Goal: Task Accomplishment & Management: Use online tool/utility

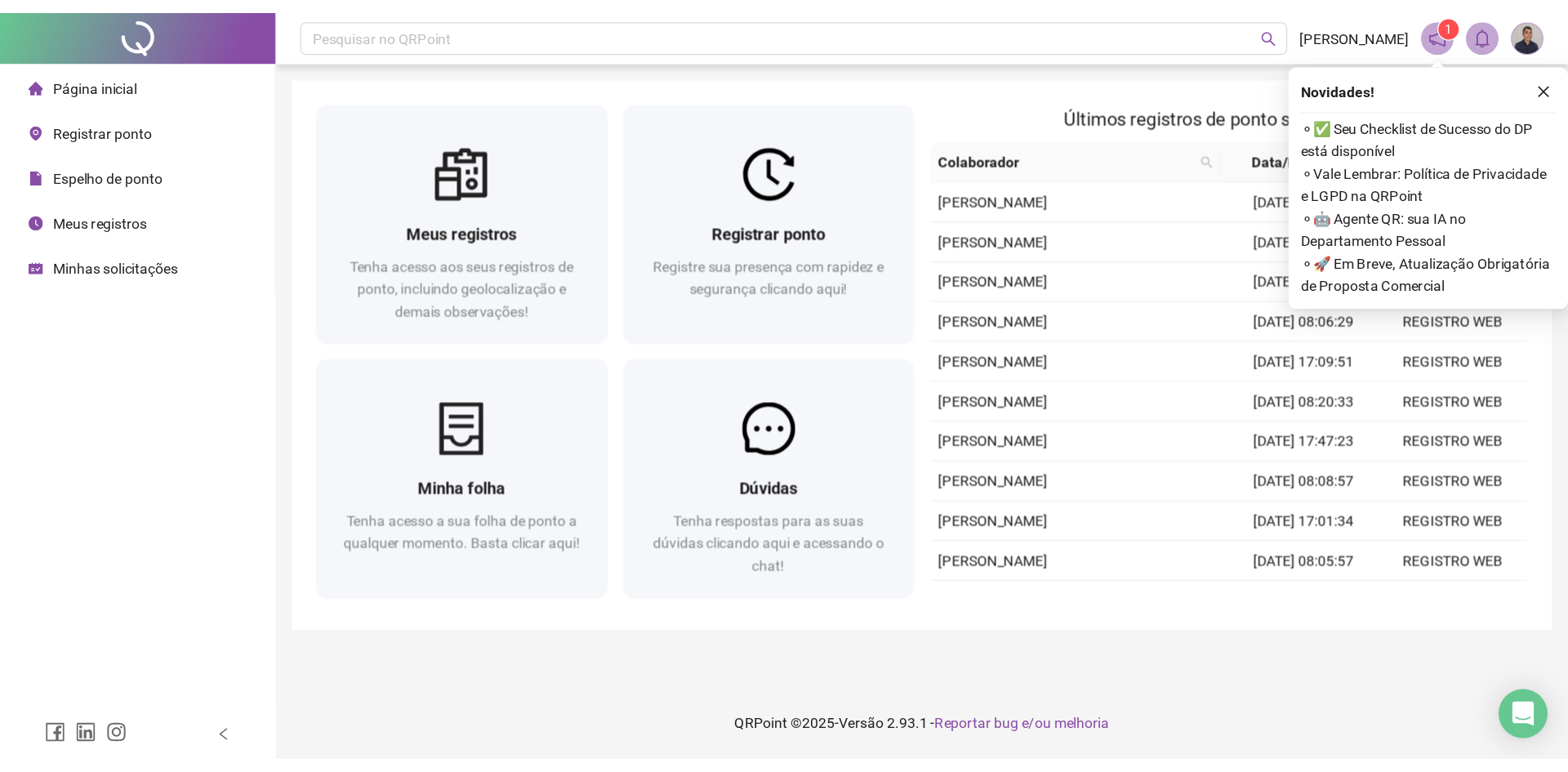
click at [732, 164] on div "Registrar ponto Registre sua presença com rapidez e segurança clicando aqui!" at bounding box center [615, 207] width 232 height 113
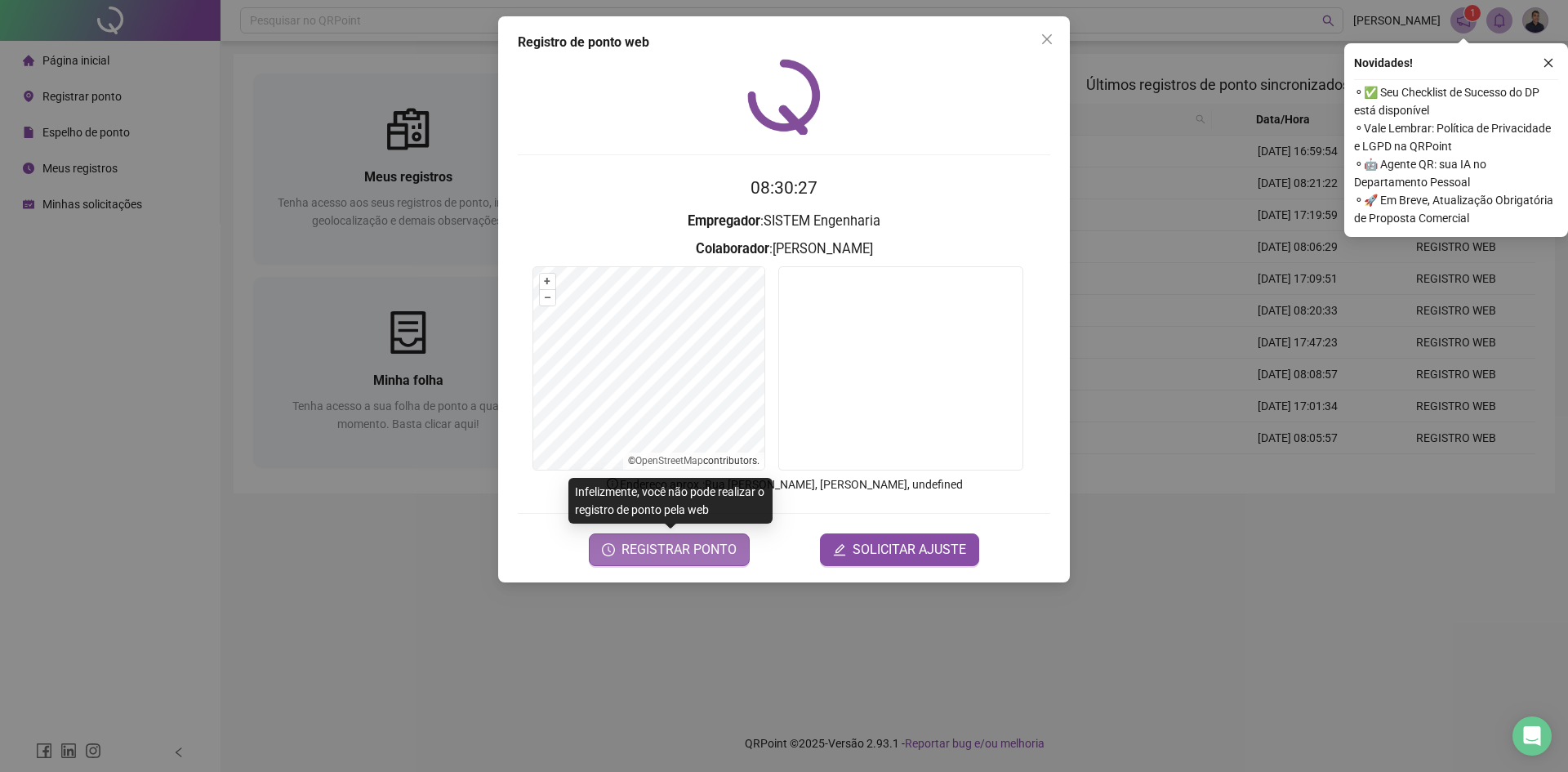
click at [712, 547] on span "REGISTRAR PONTO" at bounding box center [678, 549] width 115 height 20
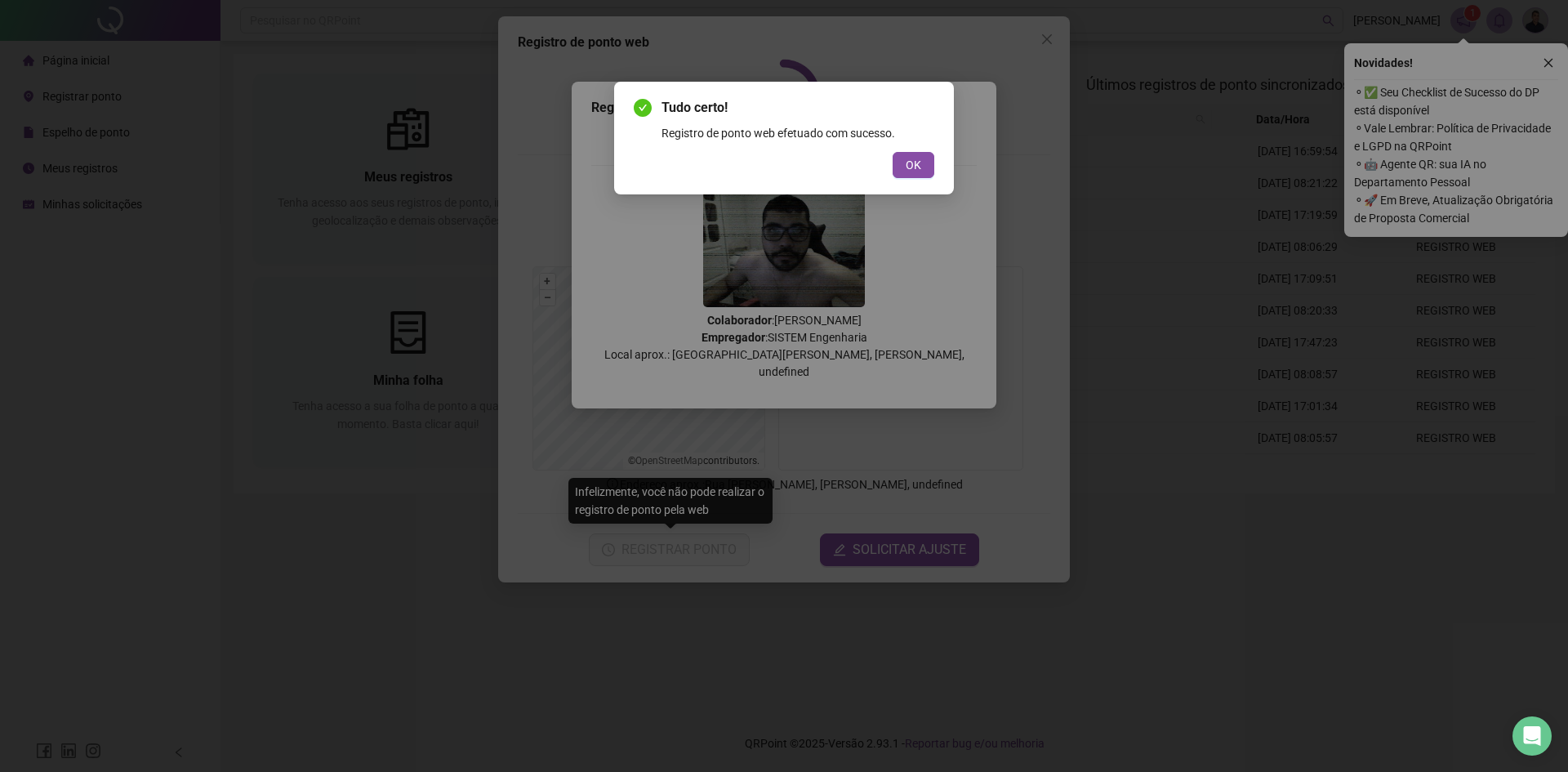
click at [907, 150] on div "Tudo certo! Registro de ponto web efetuado com sucesso. OK" at bounding box center [784, 138] width 300 height 80
click at [907, 154] on button "OK" at bounding box center [913, 164] width 42 height 26
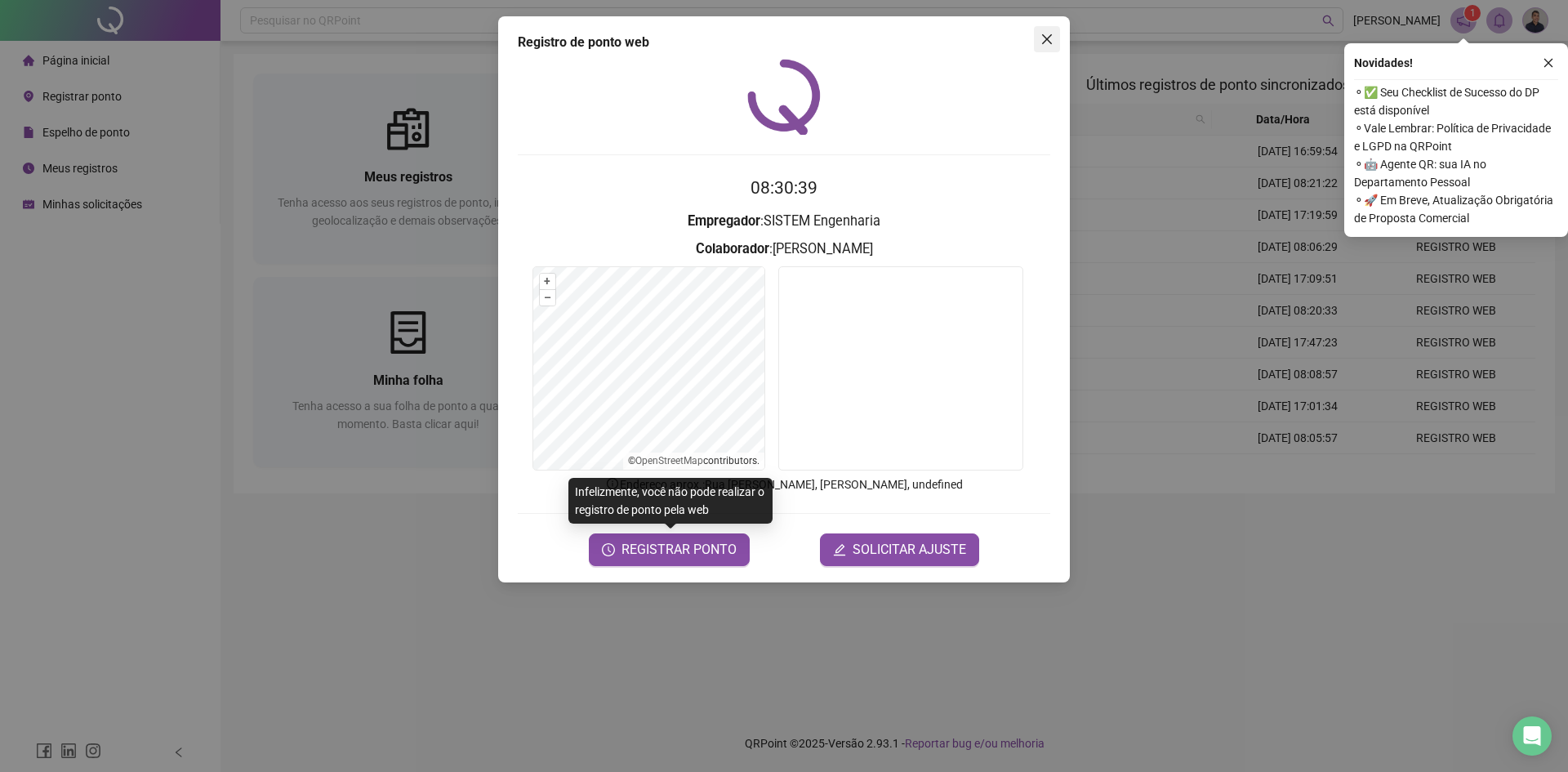
click at [1049, 45] on icon "close" at bounding box center [1046, 38] width 13 height 13
